Goal: Check status: Check status

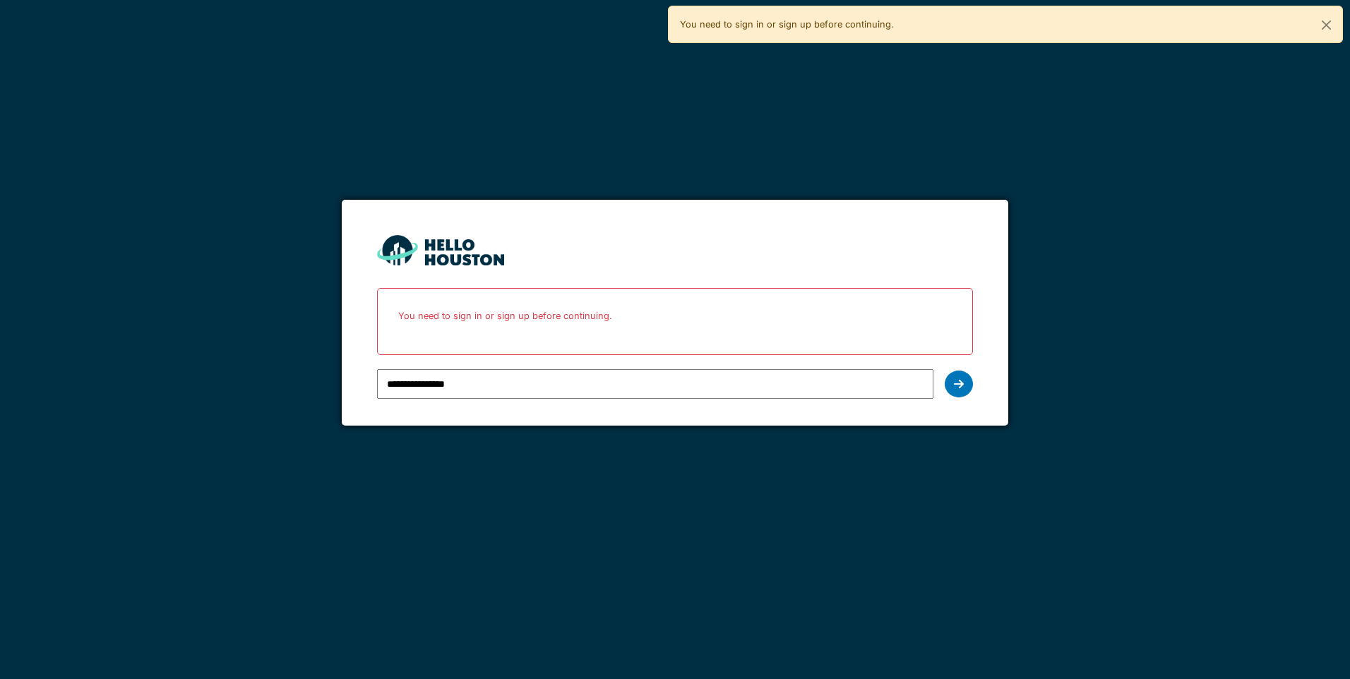
click at [967, 385] on div at bounding box center [959, 384] width 28 height 27
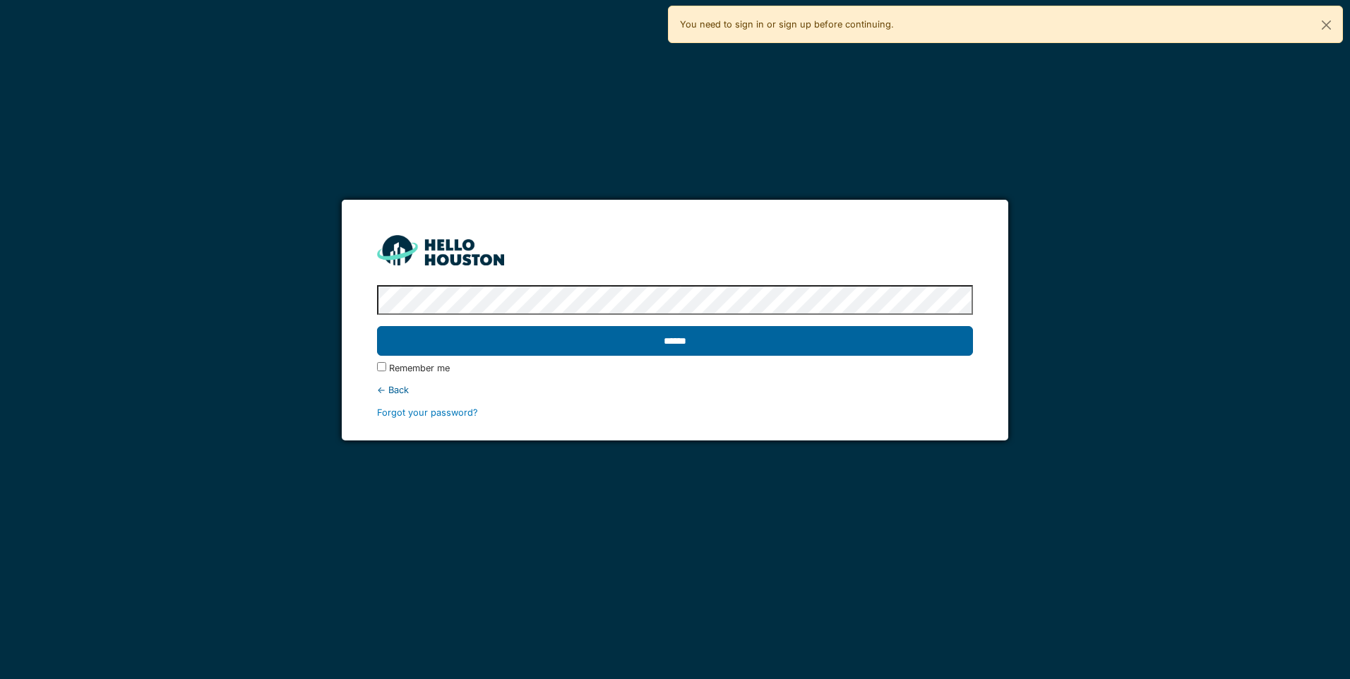
click at [784, 354] on input "******" at bounding box center [674, 341] width 595 height 30
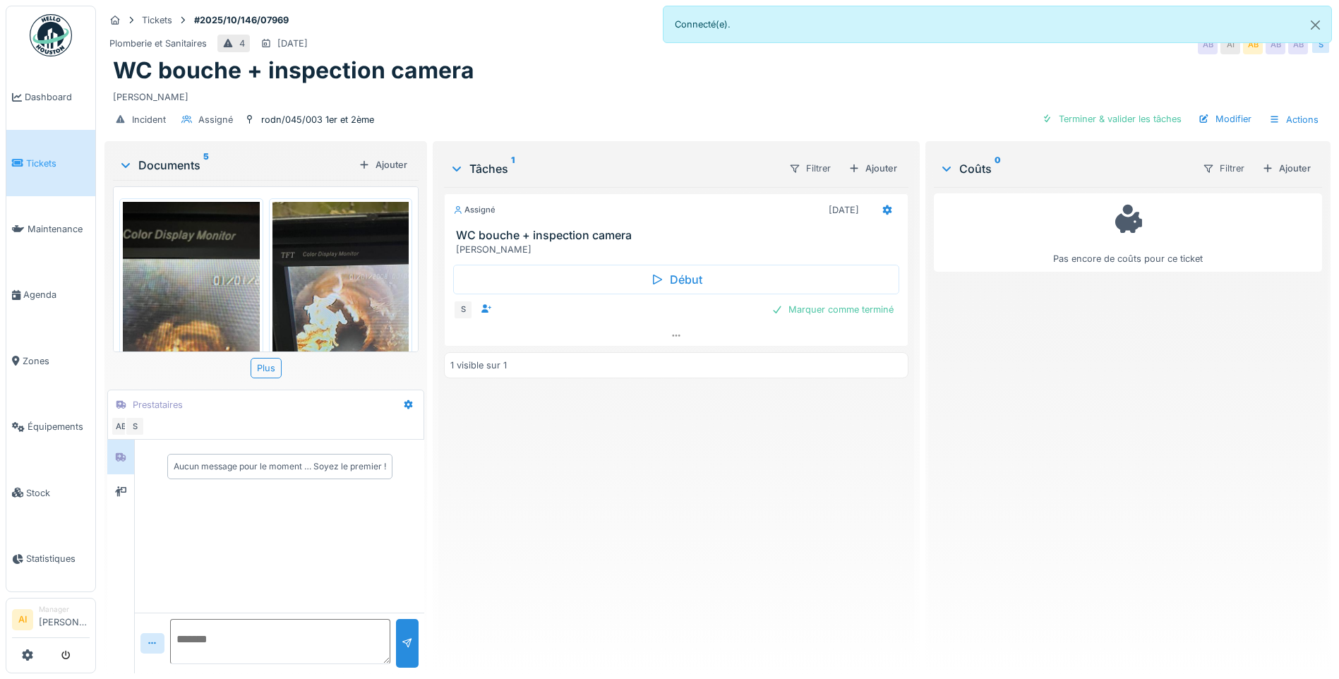
click at [218, 251] on img at bounding box center [191, 323] width 137 height 243
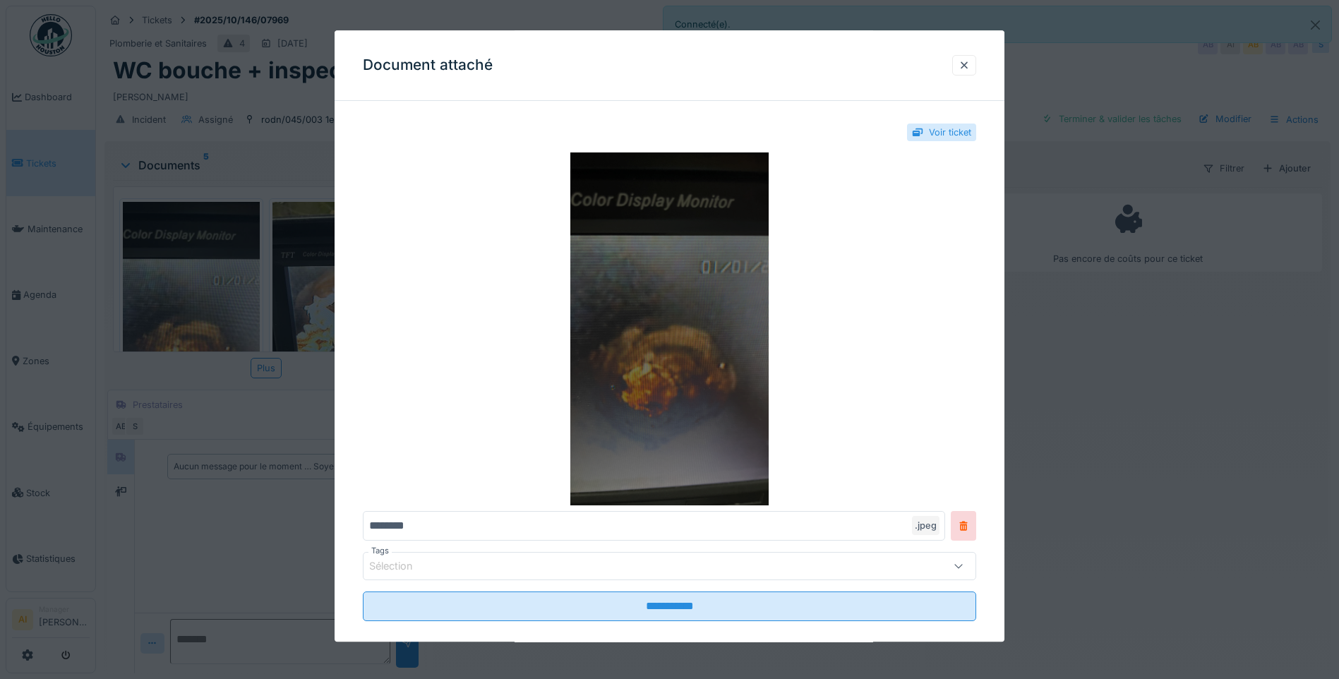
click at [731, 313] on img at bounding box center [669, 328] width 613 height 353
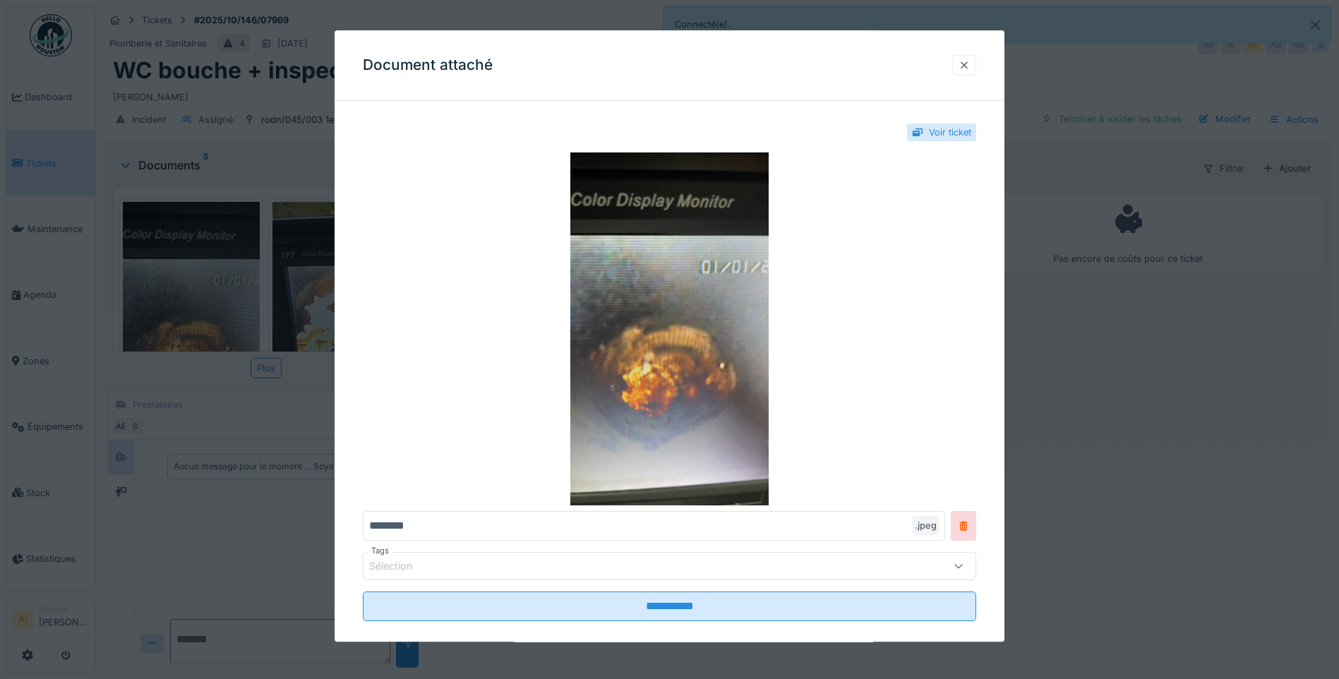
click at [970, 61] on div at bounding box center [964, 65] width 11 height 13
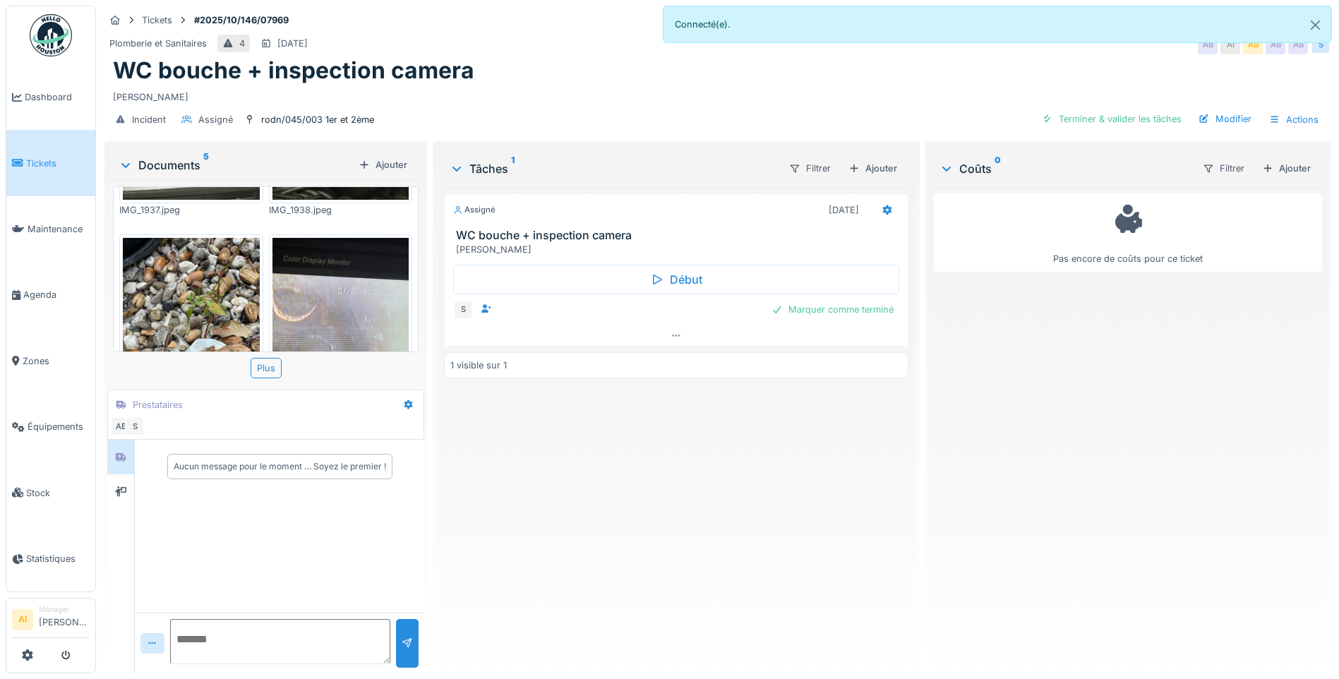
scroll to position [353, 0]
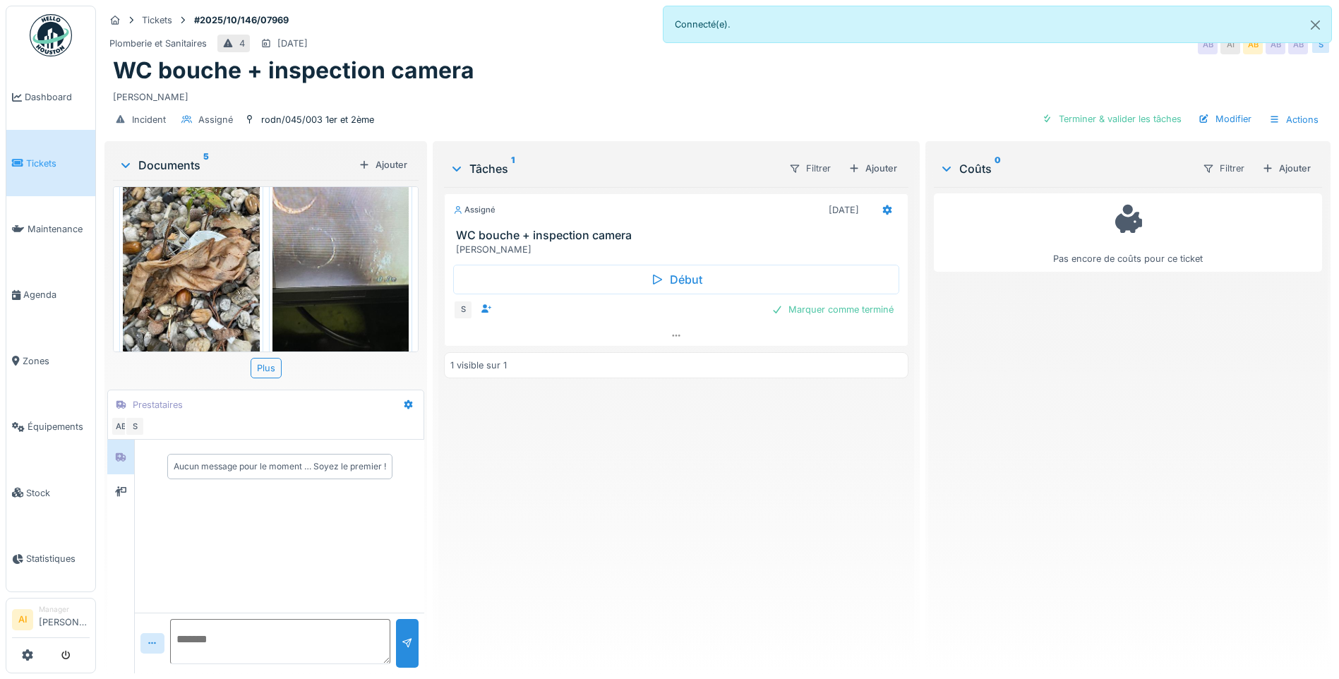
click at [224, 248] on img at bounding box center [191, 251] width 137 height 243
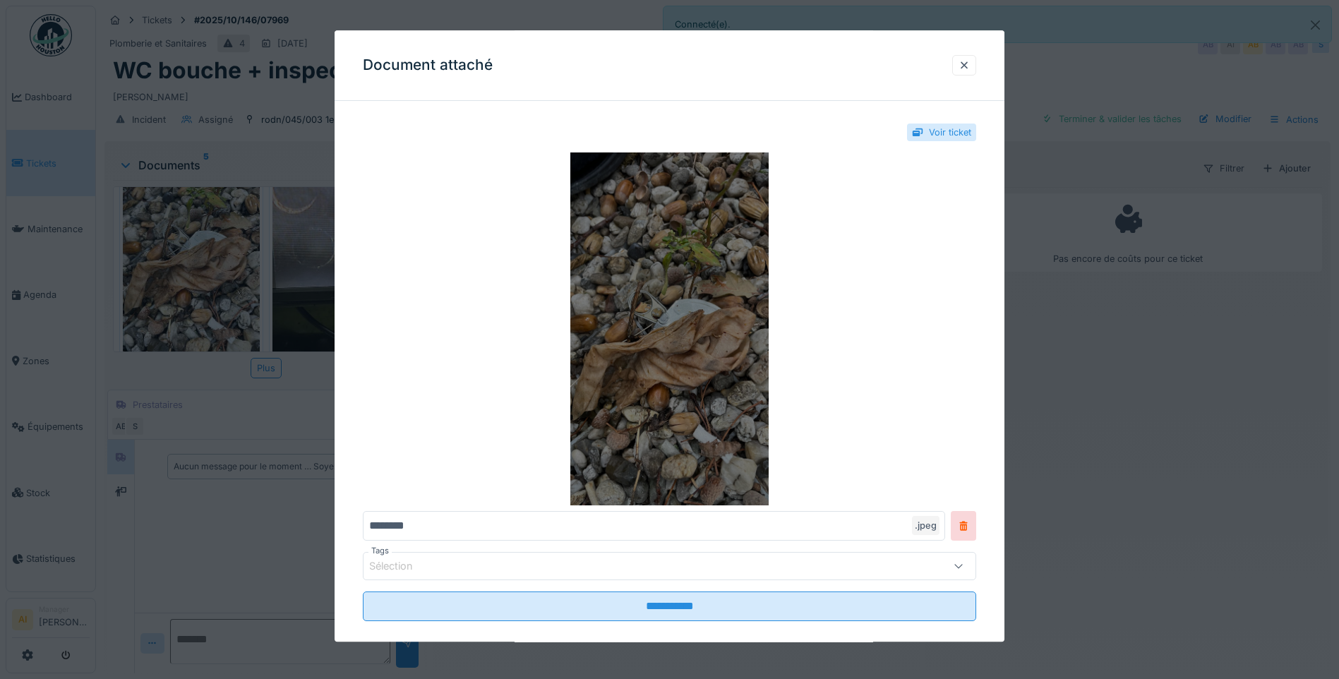
click at [712, 365] on img at bounding box center [669, 328] width 613 height 353
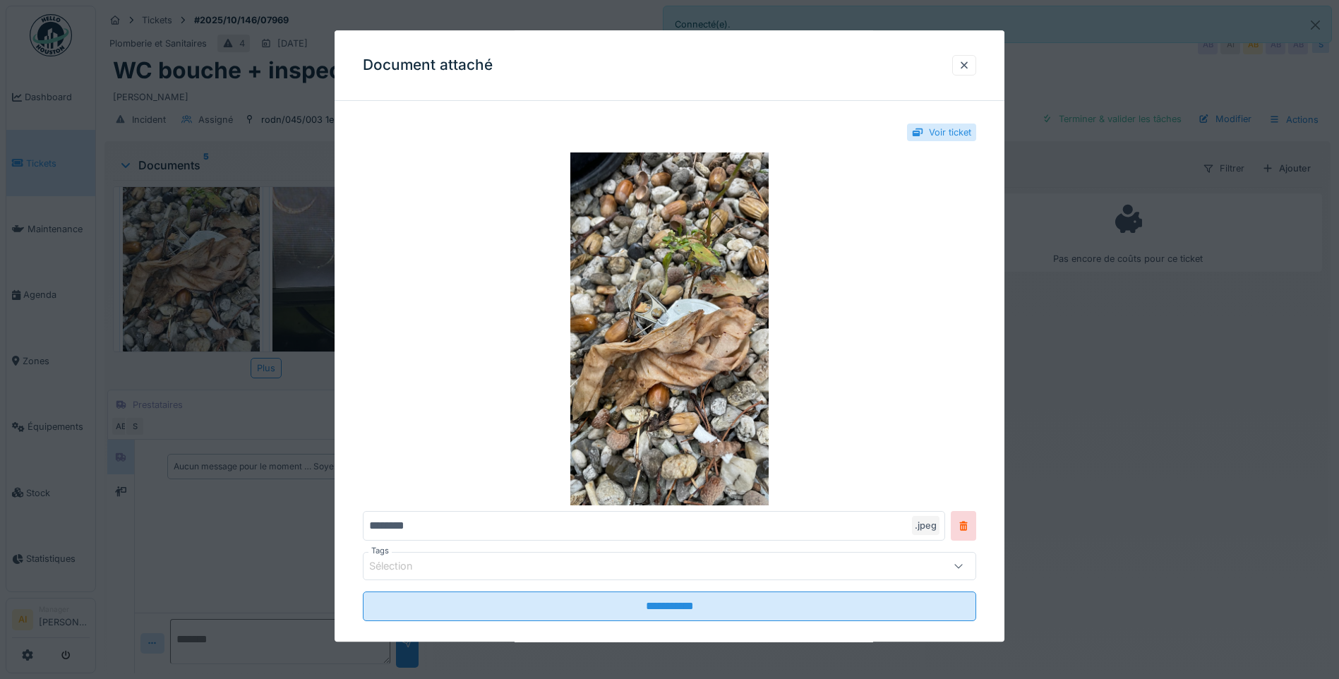
click at [966, 54] on div "Document attaché" at bounding box center [670, 65] width 670 height 71
click at [967, 56] on div at bounding box center [964, 65] width 24 height 20
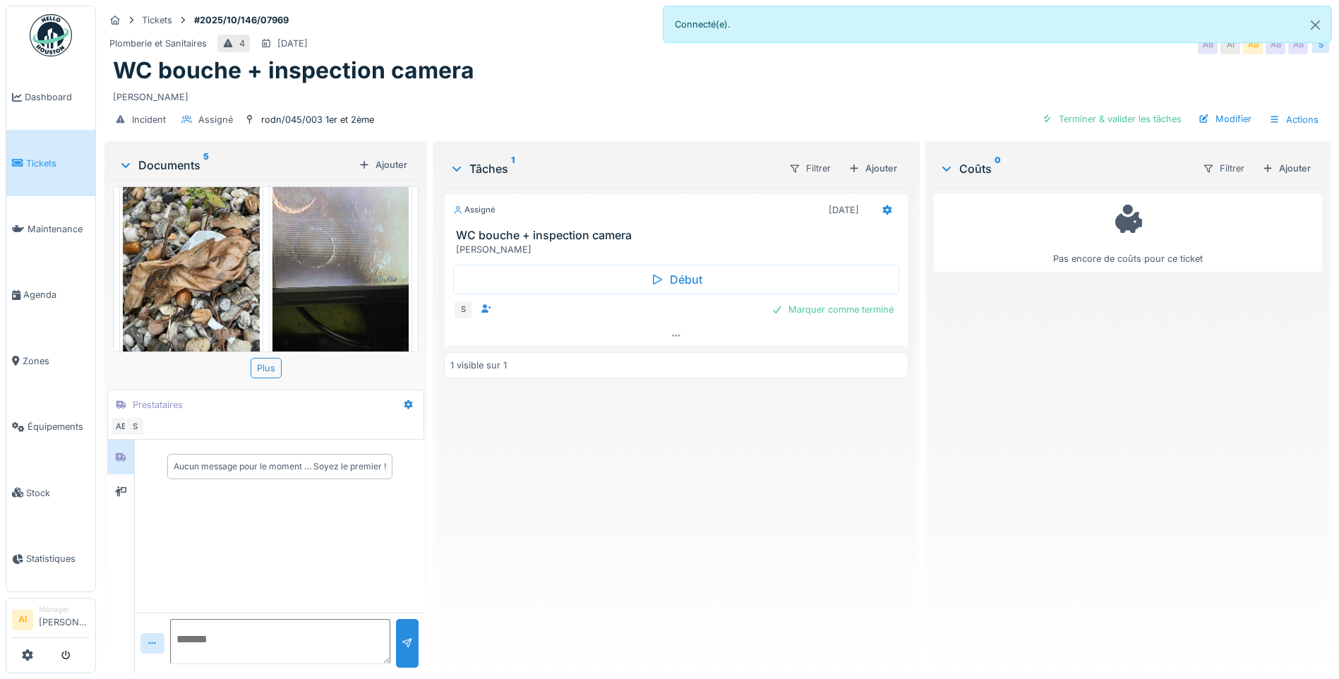
click at [367, 244] on img at bounding box center [340, 251] width 137 height 243
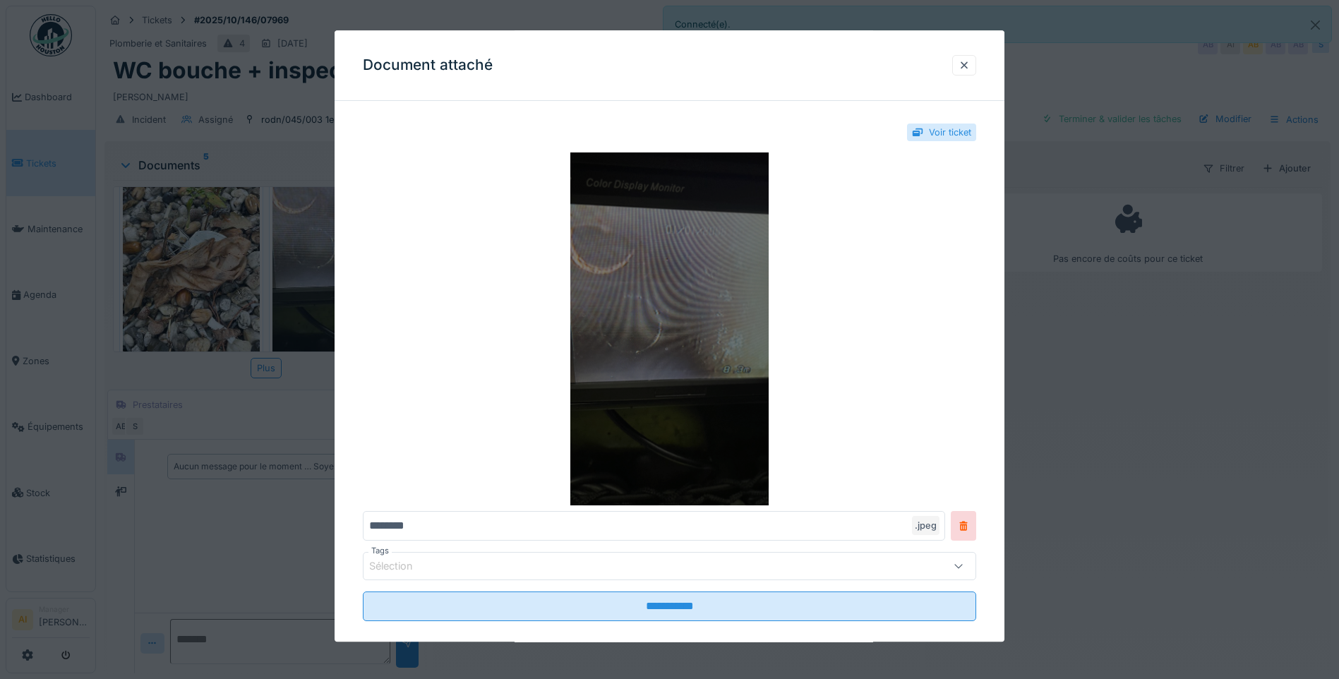
click at [709, 351] on img at bounding box center [669, 328] width 613 height 353
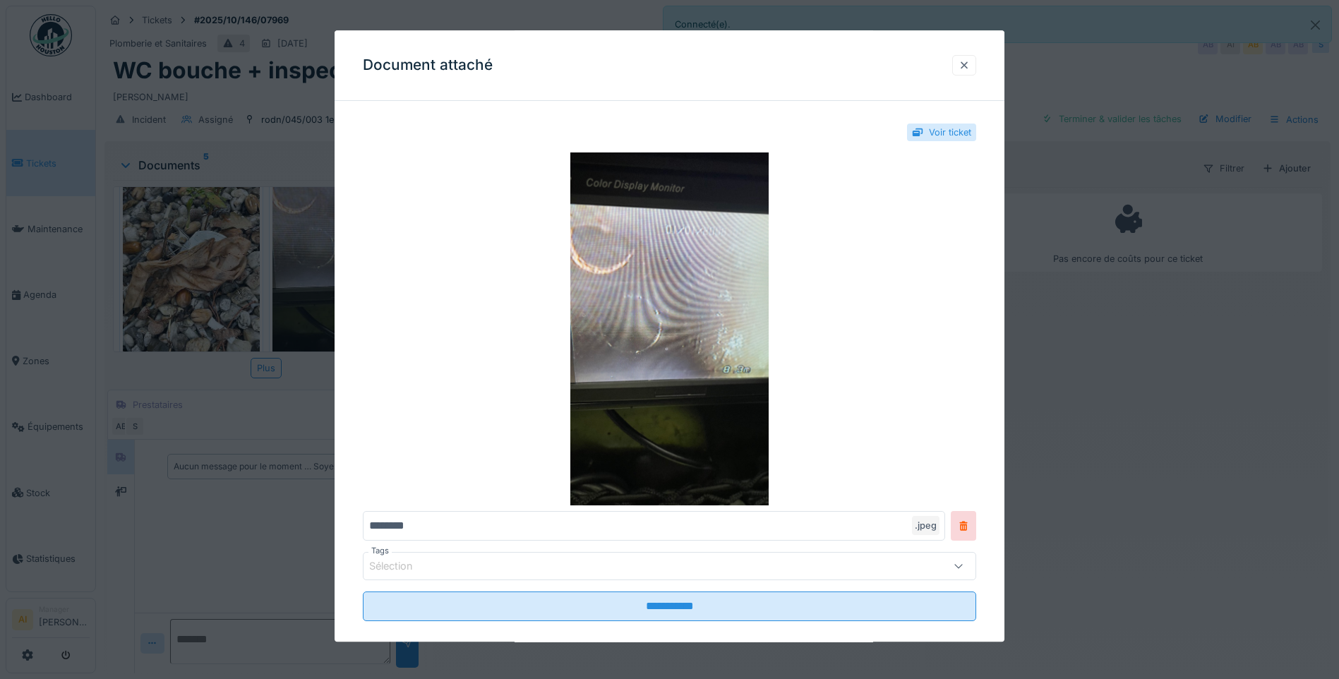
click at [964, 63] on div at bounding box center [964, 65] width 11 height 13
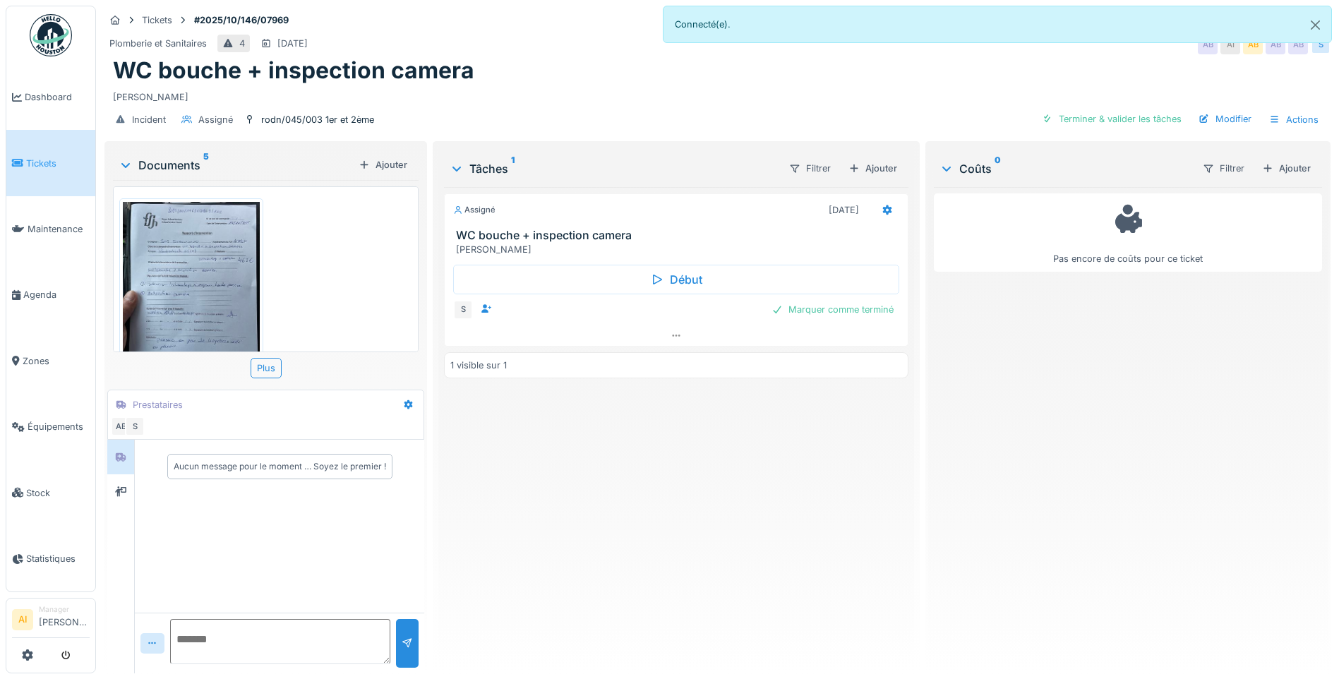
scroll to position [565, 0]
click at [200, 270] on img at bounding box center [191, 289] width 137 height 182
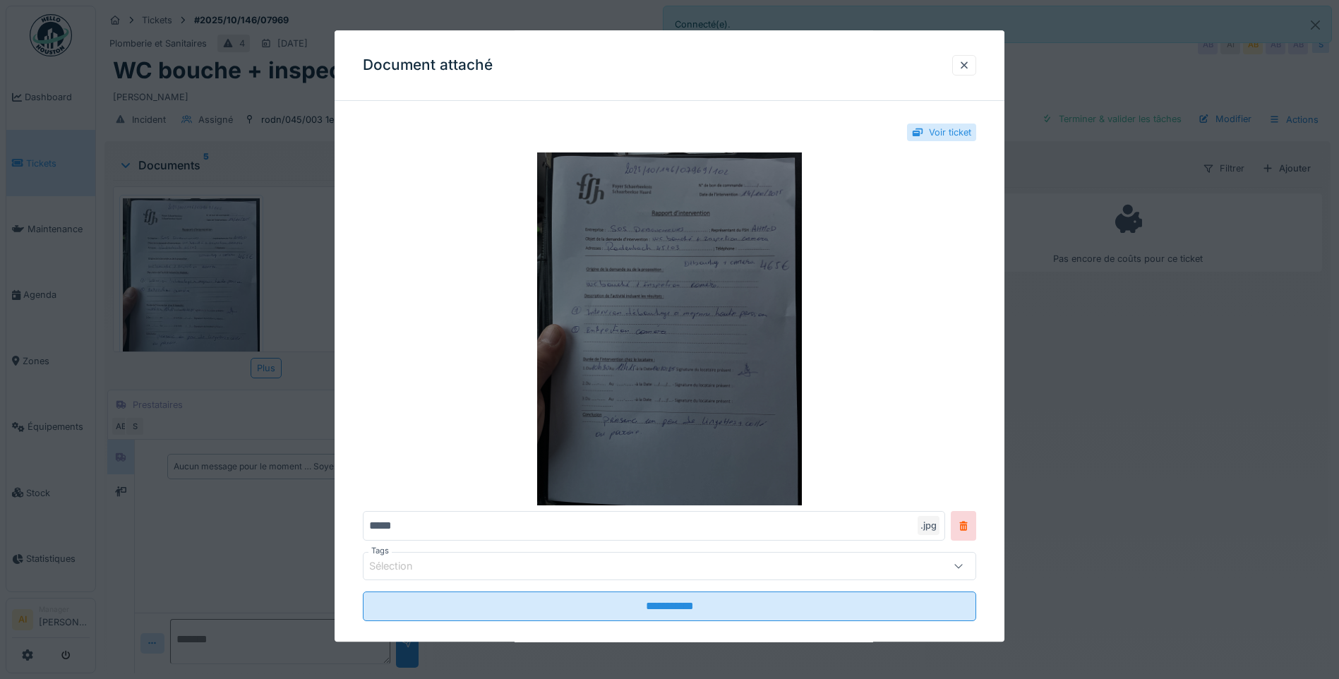
click at [681, 369] on img at bounding box center [669, 328] width 613 height 353
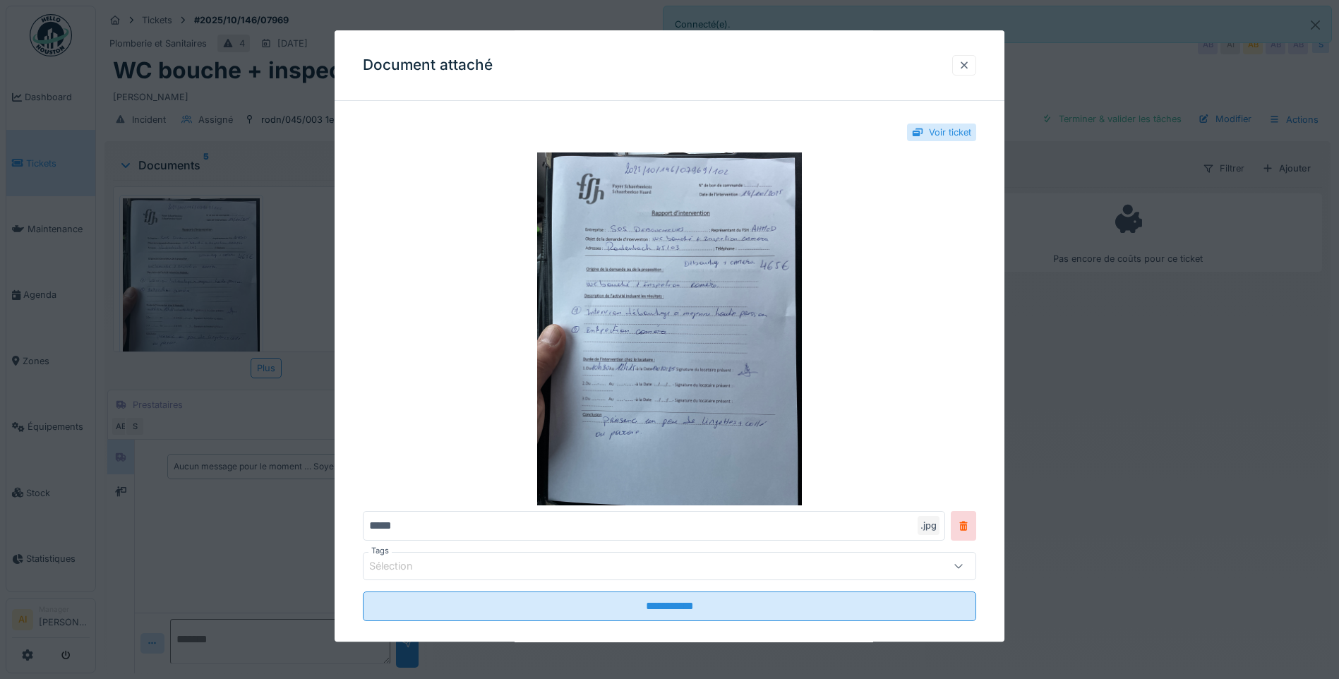
click at [976, 62] on div at bounding box center [964, 65] width 24 height 20
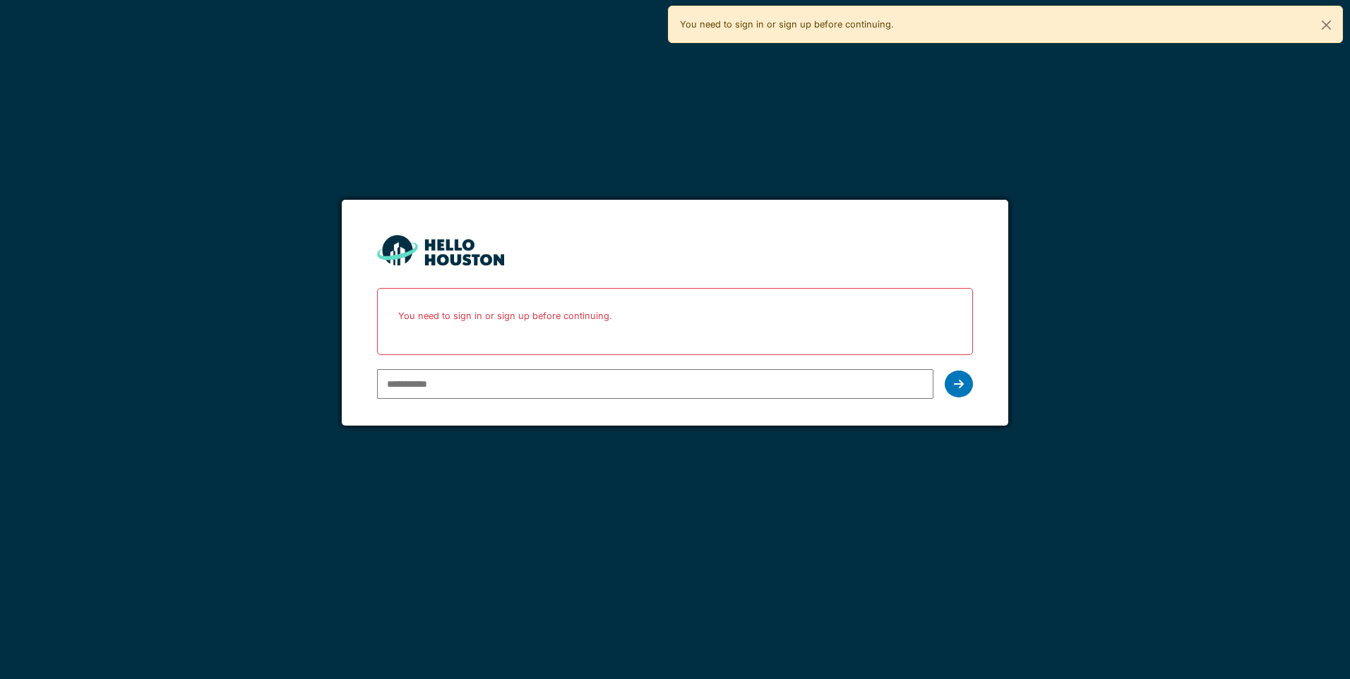
type input "**********"
drag, startPoint x: 957, startPoint y: 100, endPoint x: 804, endPoint y: 113, distance: 153.7
click at [804, 113] on div "**********" at bounding box center [675, 339] width 1350 height 679
click at [969, 385] on div at bounding box center [959, 384] width 28 height 27
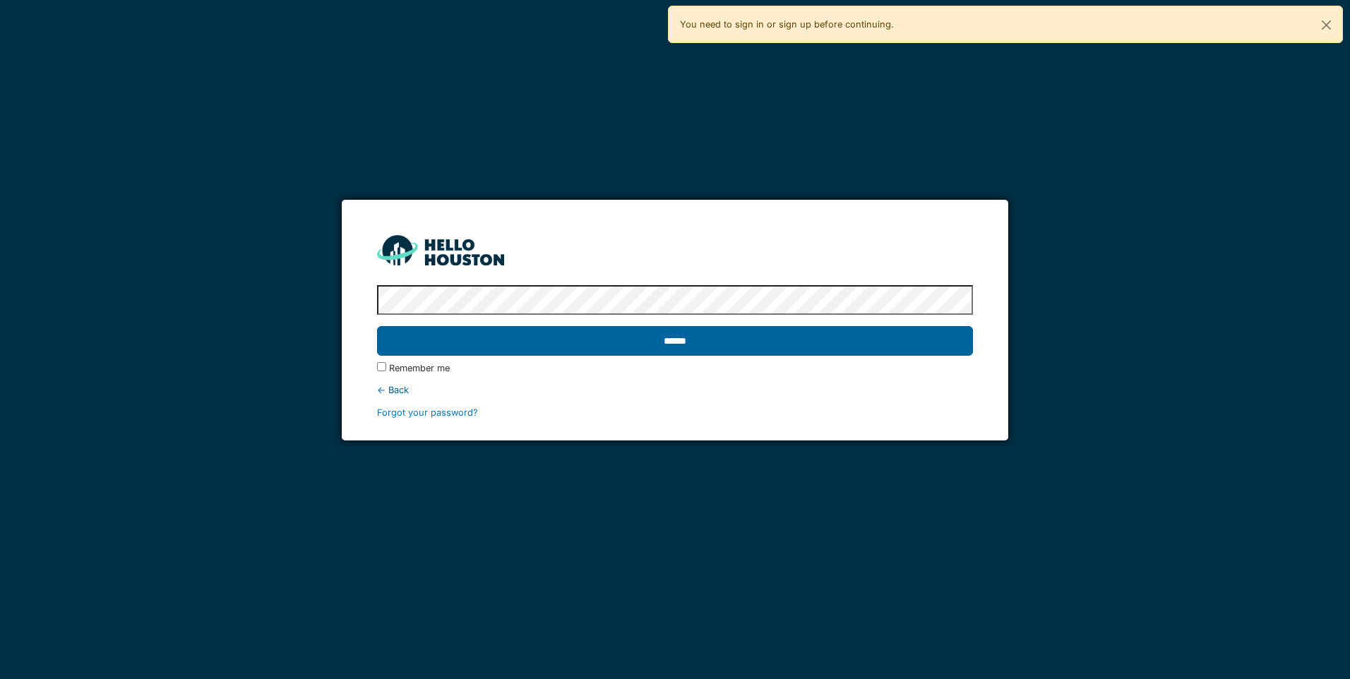
click at [783, 352] on input "******" at bounding box center [674, 341] width 595 height 30
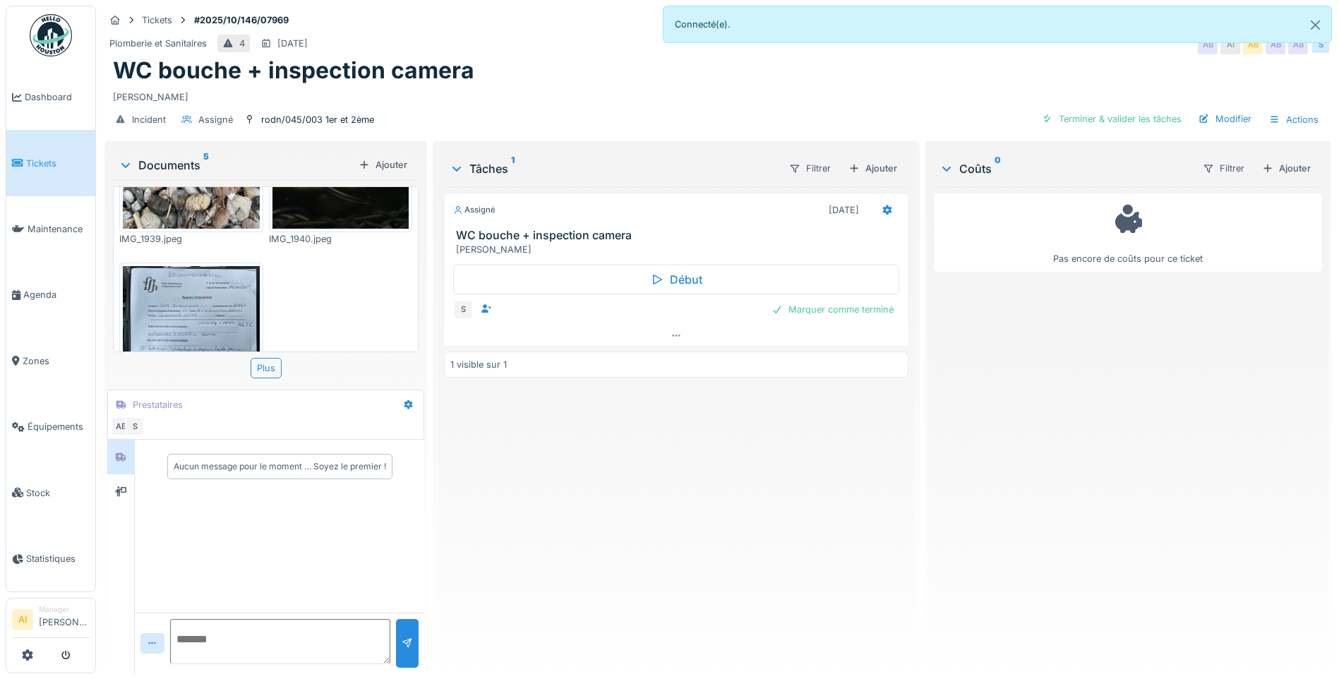
scroll to position [449, 0]
